Goal: Task Accomplishment & Management: Manage account settings

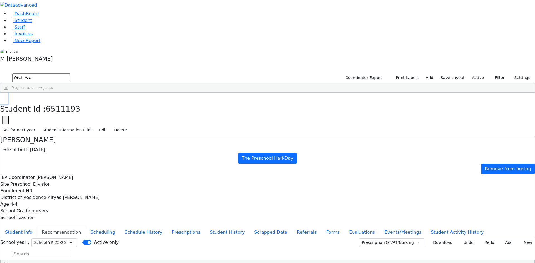
click at [8, 93] on button "button" at bounding box center [4, 99] width 8 height 12
click at [32, 23] on link "Student" at bounding box center [20, 20] width 23 height 5
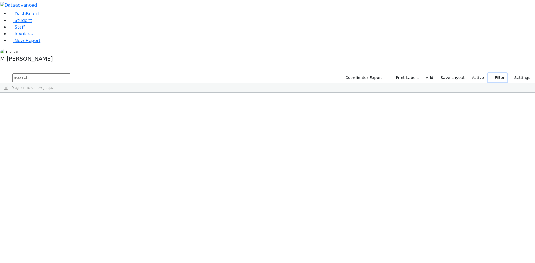
click at [495, 74] on button "Filter" at bounding box center [498, 78] width 20 height 9
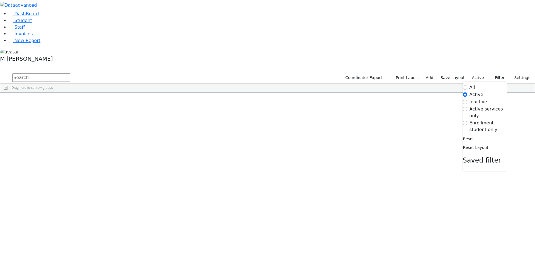
click at [492, 120] on label "Enrollment student only" at bounding box center [488, 126] width 37 height 13
click at [467, 121] on input "Enrollment student only" at bounding box center [465, 123] width 4 height 4
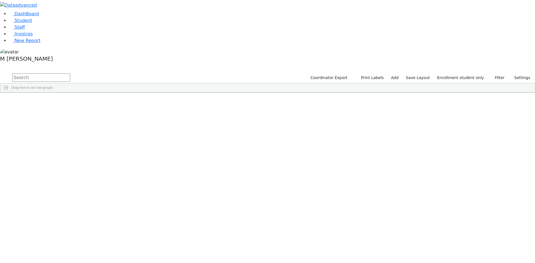
scroll to position [135, 0]
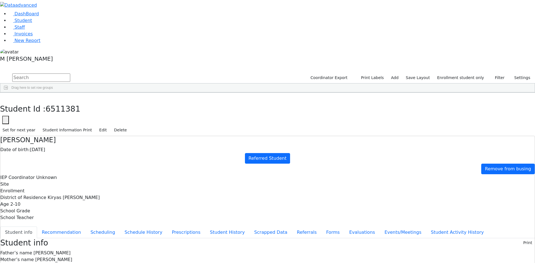
scroll to position [52, 0]
click at [380, 227] on button "Events/Meetings" at bounding box center [403, 233] width 46 height 12
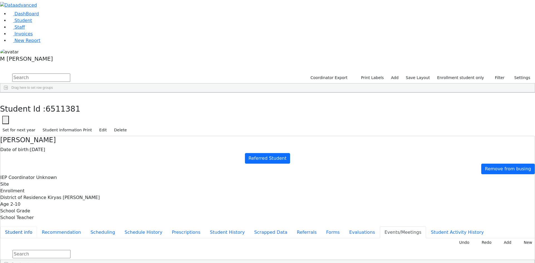
click at [37, 227] on button "Student info" at bounding box center [18, 233] width 37 height 12
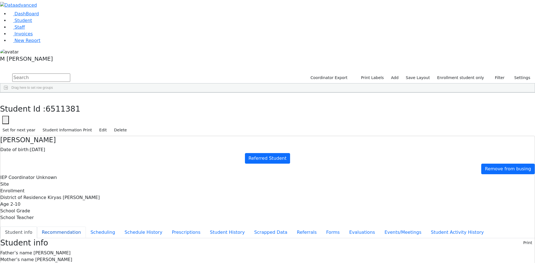
click at [86, 227] on button "Recommendation" at bounding box center [61, 233] width 49 height 12
checkbox input "true"
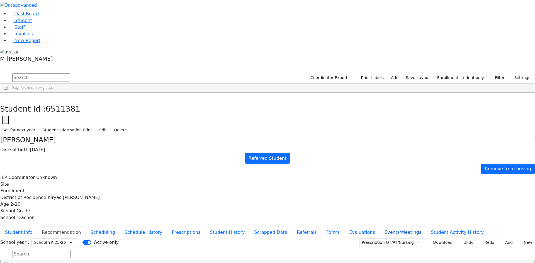
click at [380, 227] on button "Events/Meetings" at bounding box center [403, 233] width 46 height 12
click at [344, 227] on button "Evaluations" at bounding box center [361, 233] width 35 height 12
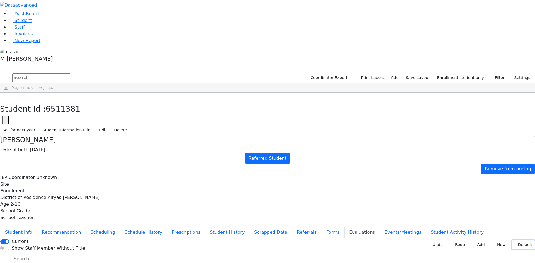
click at [516, 241] on button "Default" at bounding box center [523, 245] width 23 height 9
click at [380, 227] on button "Events/Meetings" at bounding box center [403, 233] width 46 height 12
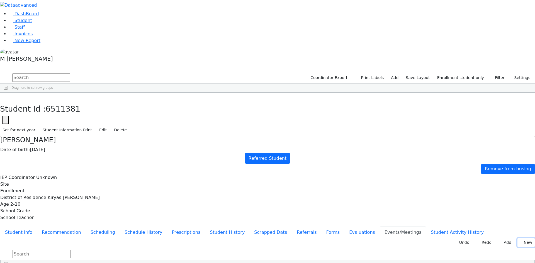
click at [518, 239] on button "New" at bounding box center [526, 243] width 17 height 9
type input "2025-11-04"
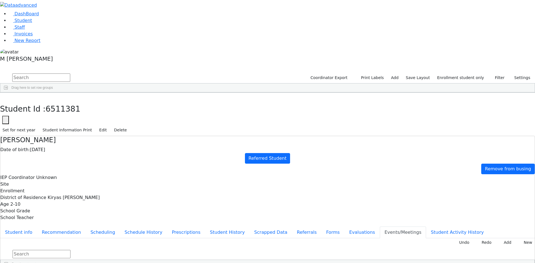
click at [158, 233] on input "Search" at bounding box center [129, 237] width 58 height 8
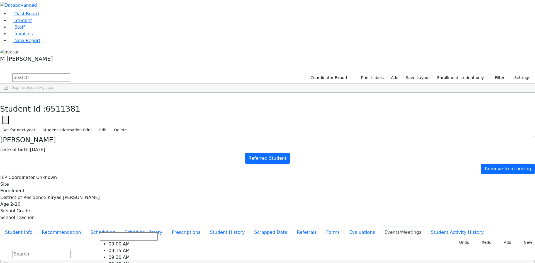
click at [518, 239] on button "New" at bounding box center [526, 243] width 17 height 9
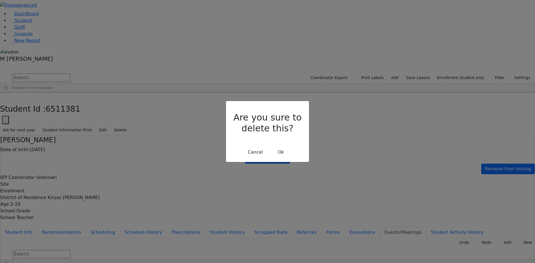
click at [290, 147] on div "Cancel Ok" at bounding box center [267, 152] width 74 height 11
click at [282, 147] on button "Ok" at bounding box center [281, 152] width 20 height 11
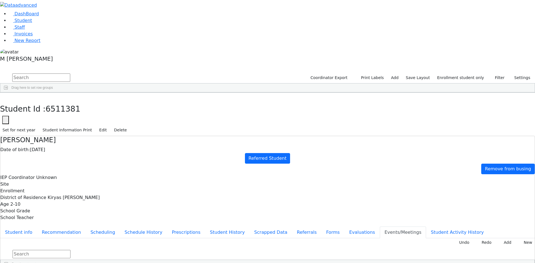
click at [518, 239] on button "New" at bounding box center [526, 243] width 17 height 9
type input "2025-11-04"
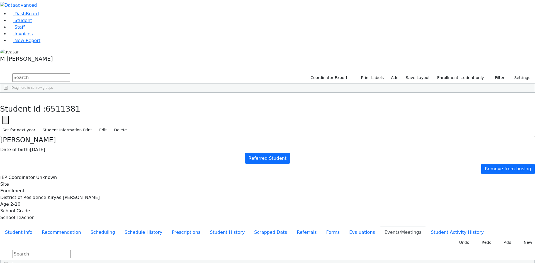
click at [344, 227] on button "Evaluations" at bounding box center [361, 233] width 35 height 12
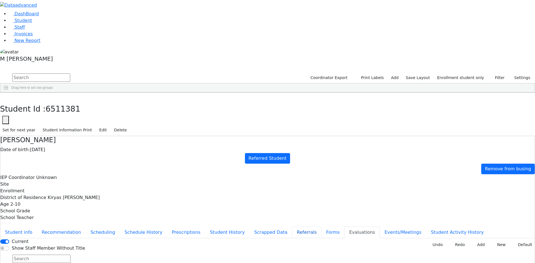
click at [292, 227] on button "Referrals" at bounding box center [306, 233] width 29 height 12
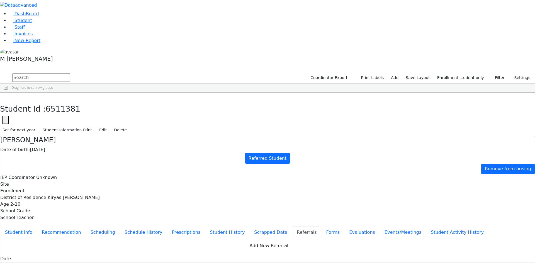
click at [442, 167] on button "Apply" at bounding box center [442, 170] width 14 height 8
type input "09/18/2025"
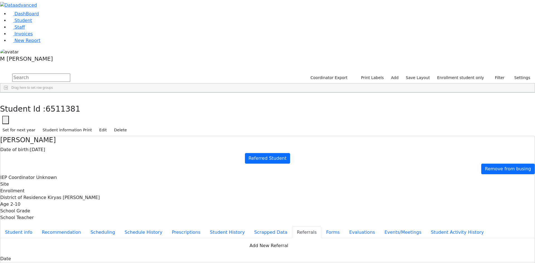
click at [37, 227] on button "Student info" at bounding box center [18, 233] width 37 height 12
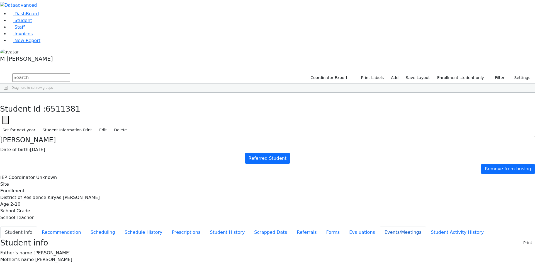
click at [380, 227] on button "Events/Meetings" at bounding box center [403, 233] width 46 height 12
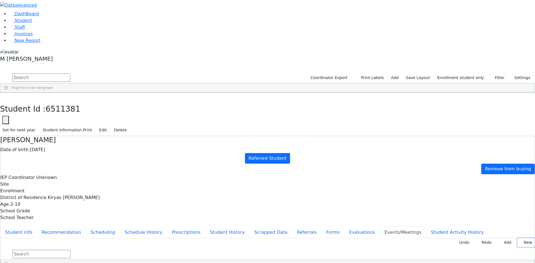
click at [518, 239] on button "New" at bounding box center [526, 243] width 17 height 9
type input "2025-11-18"
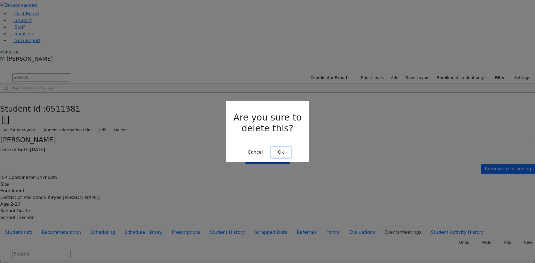
click at [278, 147] on button "Ok" at bounding box center [281, 152] width 20 height 11
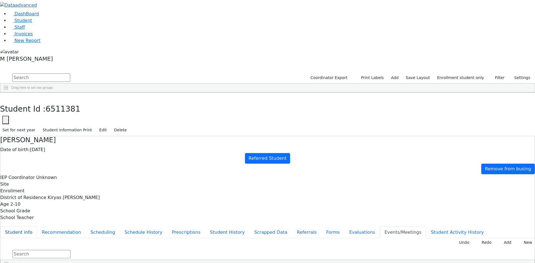
click at [37, 227] on button "Student info" at bounding box center [18, 233] width 37 height 12
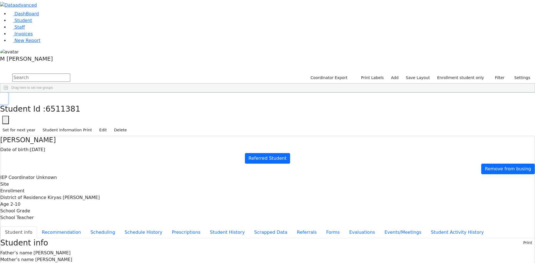
click at [8, 93] on button "button" at bounding box center [4, 99] width 8 height 12
